Goal: Task Accomplishment & Management: Use online tool/utility

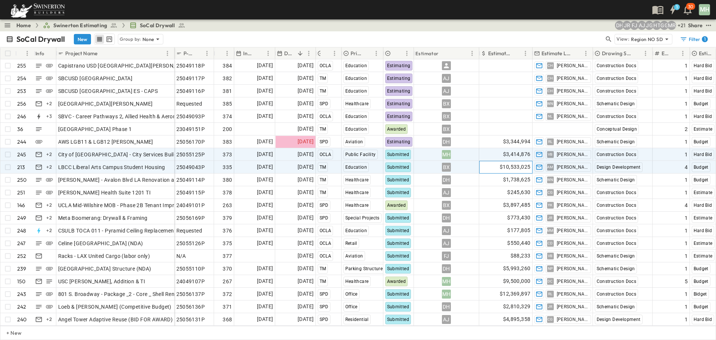
click at [506, 166] on span "$10,533,025" at bounding box center [515, 167] width 31 height 9
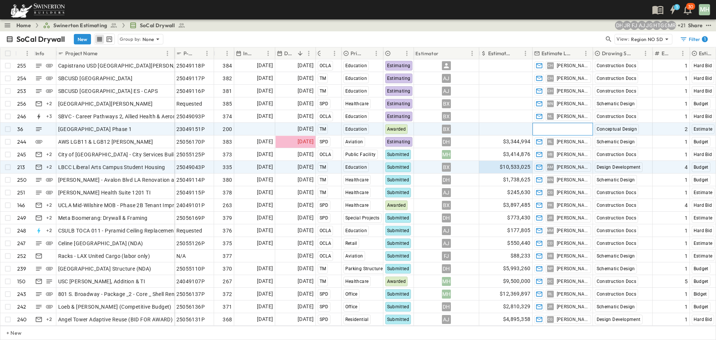
click at [565, 126] on span "Add Contact" at bounding box center [549, 128] width 31 height 7
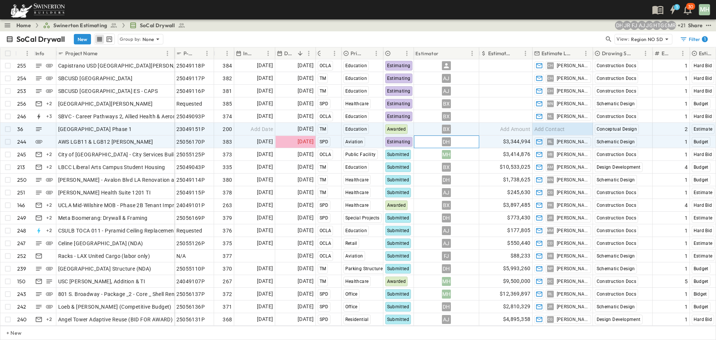
click at [476, 144] on div "DH" at bounding box center [446, 142] width 65 height 12
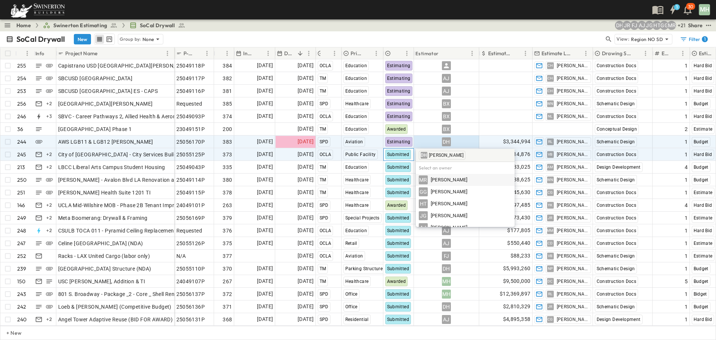
click at [395, 156] on span "Submitted" at bounding box center [398, 154] width 22 height 5
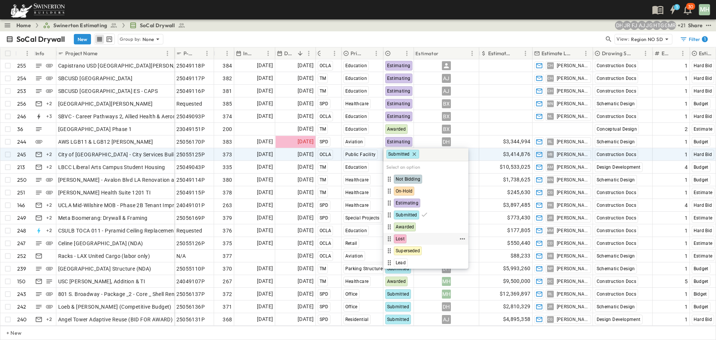
click at [405, 240] on div "Lost" at bounding box center [400, 238] width 13 height 9
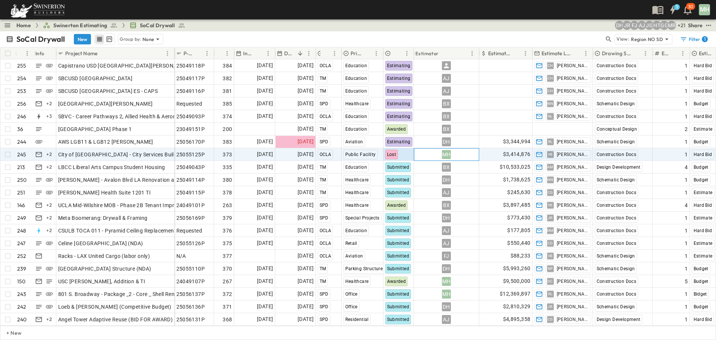
click at [470, 154] on div "MH" at bounding box center [446, 154] width 65 height 12
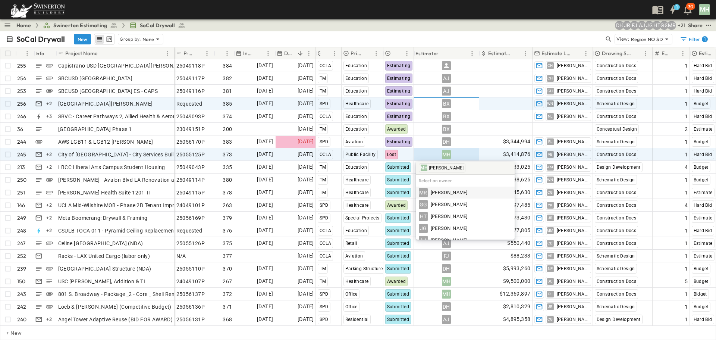
click at [477, 101] on div "BX" at bounding box center [446, 104] width 65 height 12
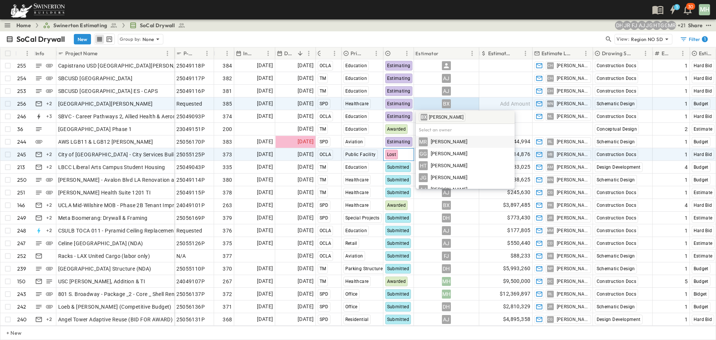
click at [403, 156] on div "Lost" at bounding box center [399, 154] width 30 height 12
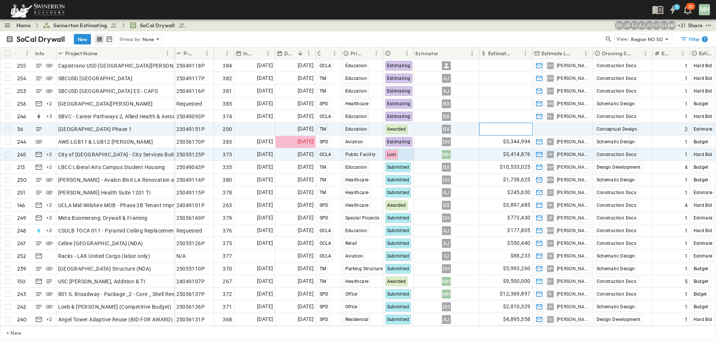
click at [530, 130] on span "Add Amount" at bounding box center [515, 128] width 31 height 7
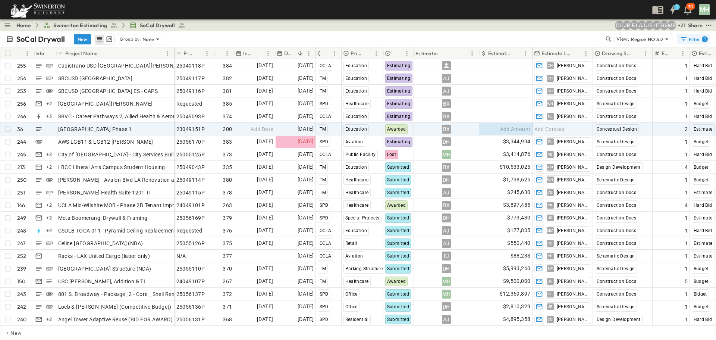
click at [696, 37] on div "Filter 1" at bounding box center [694, 38] width 28 height 7
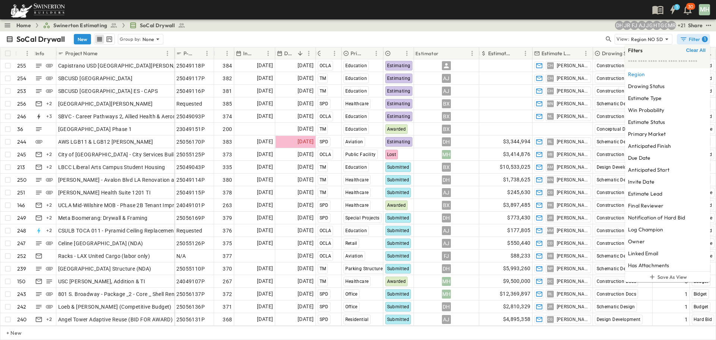
click at [474, 31] on div "Home Swinerton Estimating SoCal Drywall + 21 MR GG HT JG AJ FJ JR DH Share" at bounding box center [358, 25] width 716 height 12
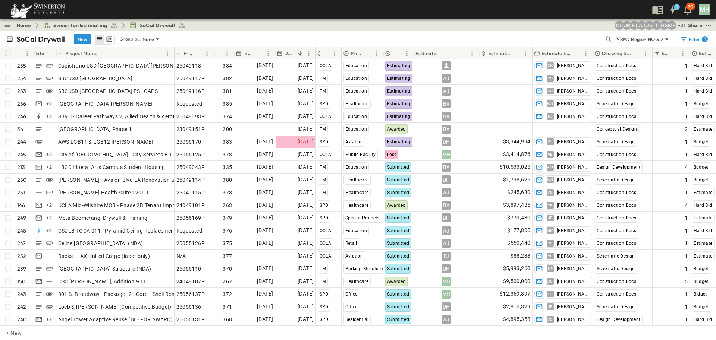
click at [473, 31] on div "Home Swinerton Estimating SoCal Drywall + 21 MR GG HT JG AJ FJ JR DH Share" at bounding box center [358, 25] width 716 height 12
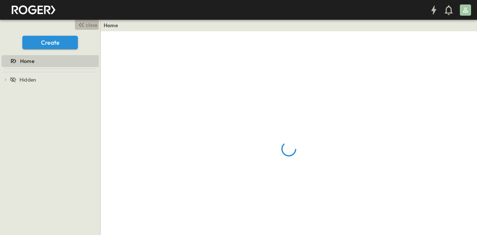
click at [90, 29] on button "close" at bounding box center [87, 24] width 24 height 10
